Goal: Transaction & Acquisition: Purchase product/service

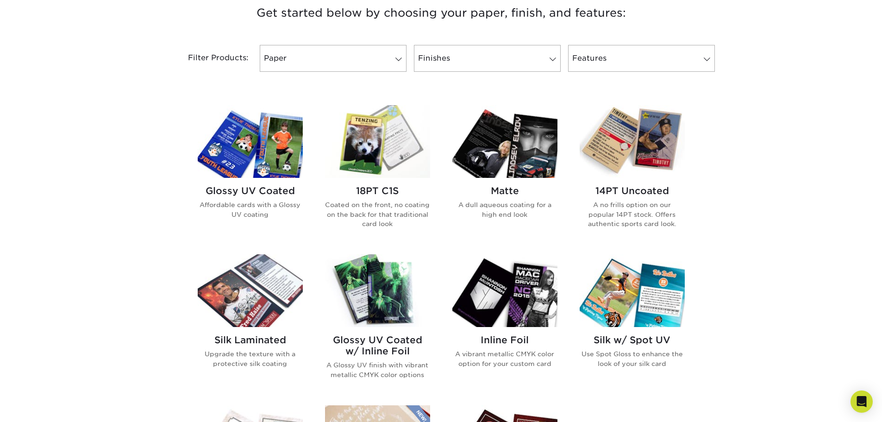
scroll to position [386, 0]
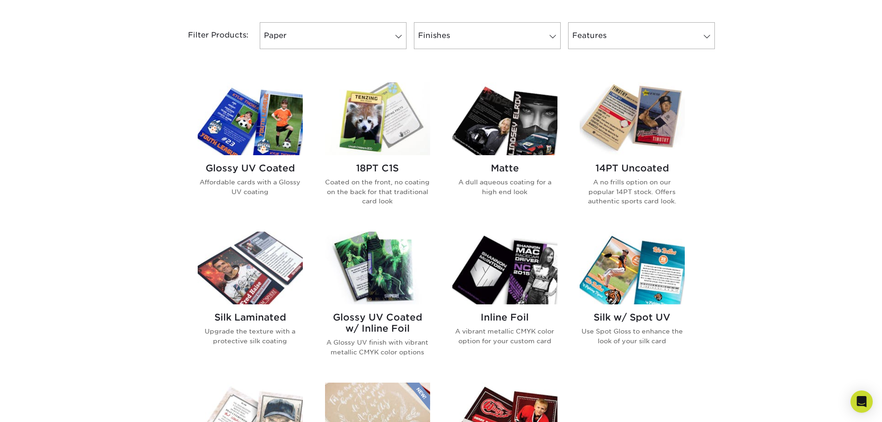
click at [629, 170] on h2 "14PT Uncoated" at bounding box center [632, 167] width 105 height 11
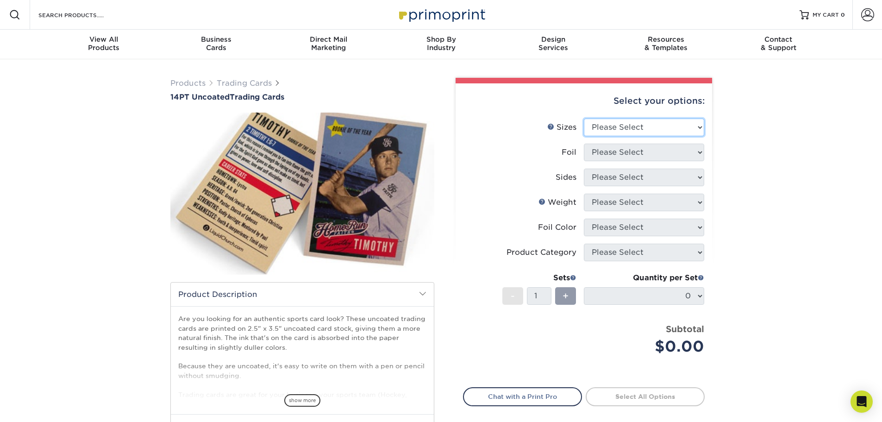
click at [634, 121] on select "Please Select 2.5" x 3.5"" at bounding box center [644, 128] width 120 height 18
select select "2.50x3.50"
click at [584, 119] on select "Please Select 2.5" x 3.5"" at bounding box center [644, 128] width 120 height 18
click at [628, 153] on select "Please Select Yes No" at bounding box center [644, 153] width 120 height 18
select select "0"
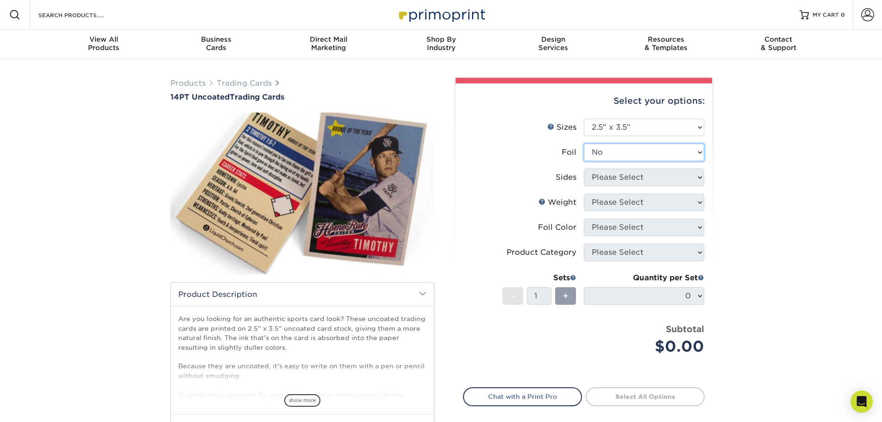
click at [584, 144] on select "Please Select Yes No" at bounding box center [644, 153] width 120 height 18
click at [612, 179] on select "Please Select Print Both Sides Print Front Only" at bounding box center [644, 178] width 120 height 18
select select "13abbda7-1d64-4f25-8bb2-c179b224825d"
click at [584, 169] on select "Please Select Print Both Sides Print Front Only" at bounding box center [644, 178] width 120 height 18
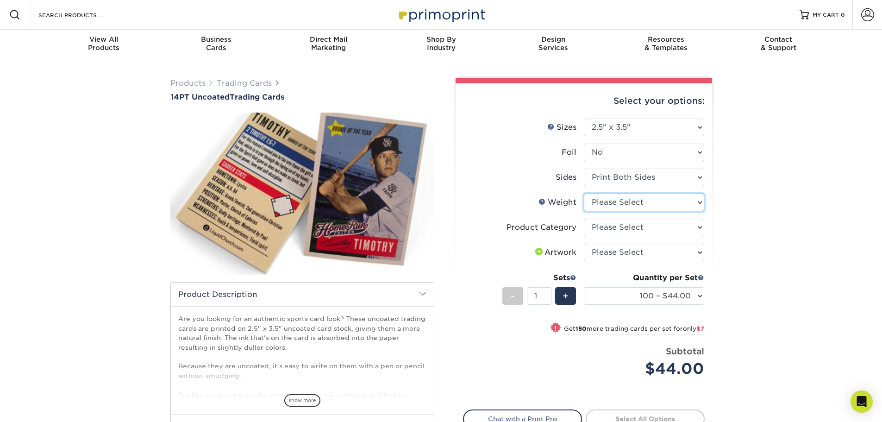
click at [634, 203] on select "Please Select 14PT Uncoated" at bounding box center [644, 203] width 120 height 18
select select "14PT Uncoated"
click at [584, 194] on select "Please Select 14PT Uncoated" at bounding box center [644, 203] width 120 height 18
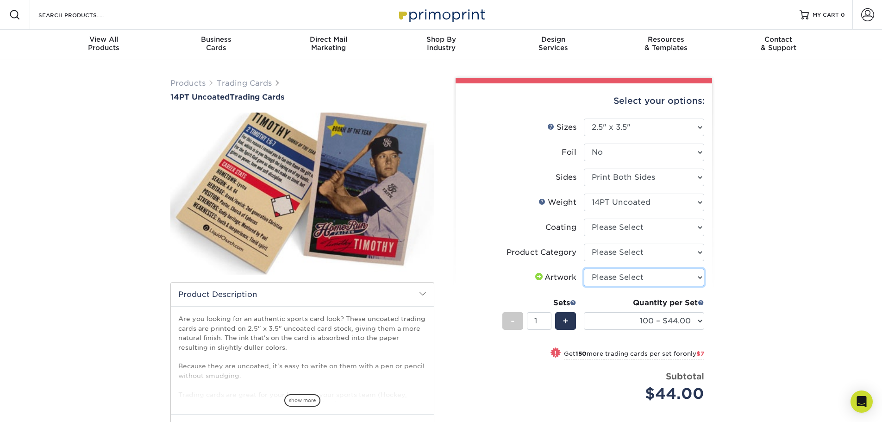
click at [628, 273] on select "Please Select I will upload files I need a design - $100" at bounding box center [644, 278] width 120 height 18
click at [775, 244] on div "Products Trading Cards 14PT Uncoated Trading Cards show more Templates" at bounding box center [441, 300] width 882 height 483
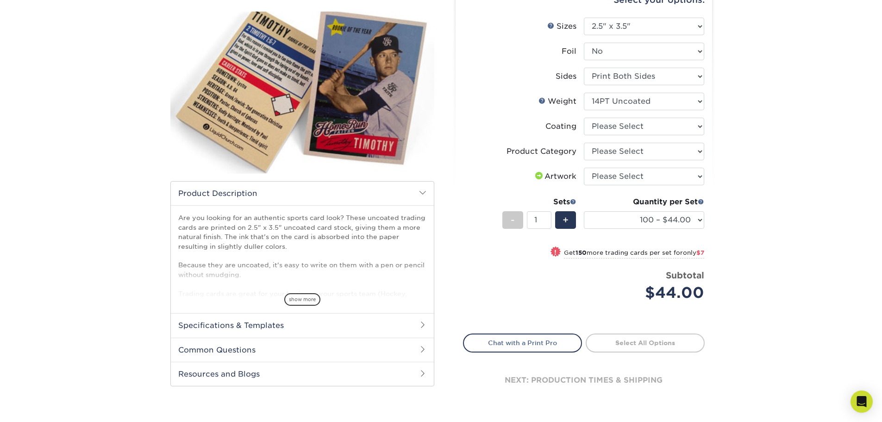
scroll to position [77, 0]
